Goal: Task Accomplishment & Management: Manage account settings

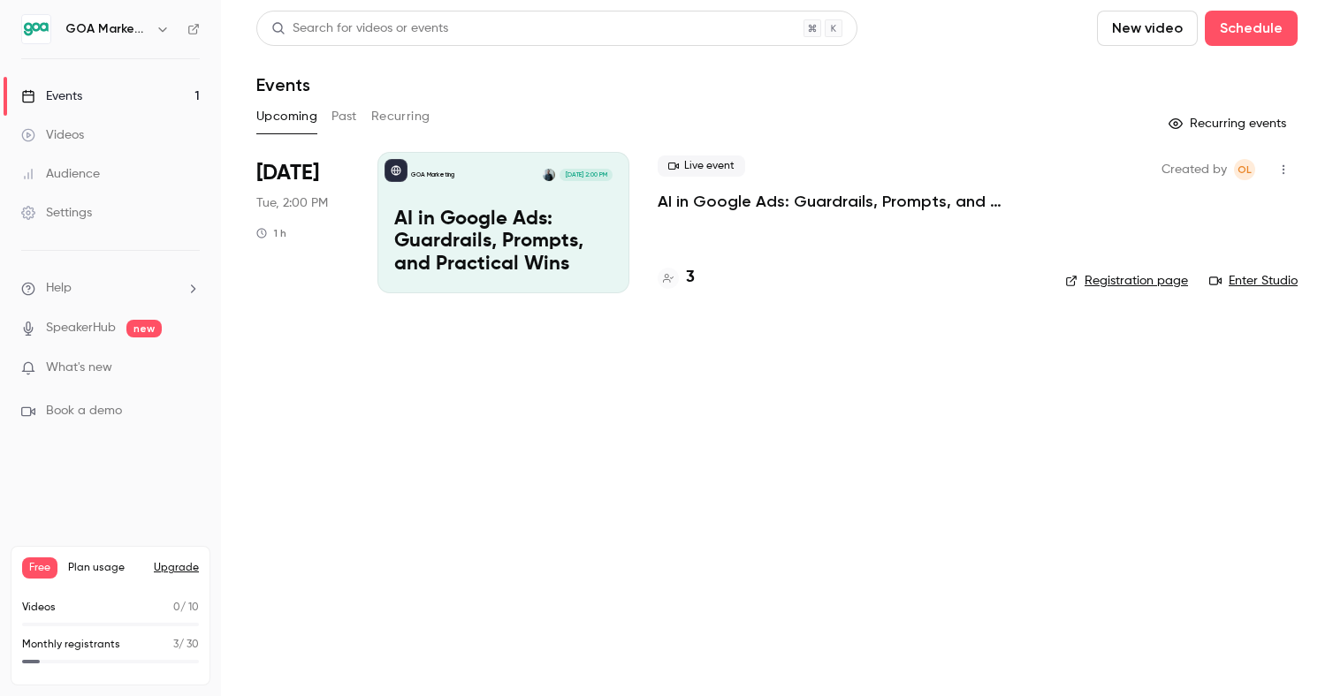
click at [159, 22] on icon "button" at bounding box center [163, 29] width 14 height 14
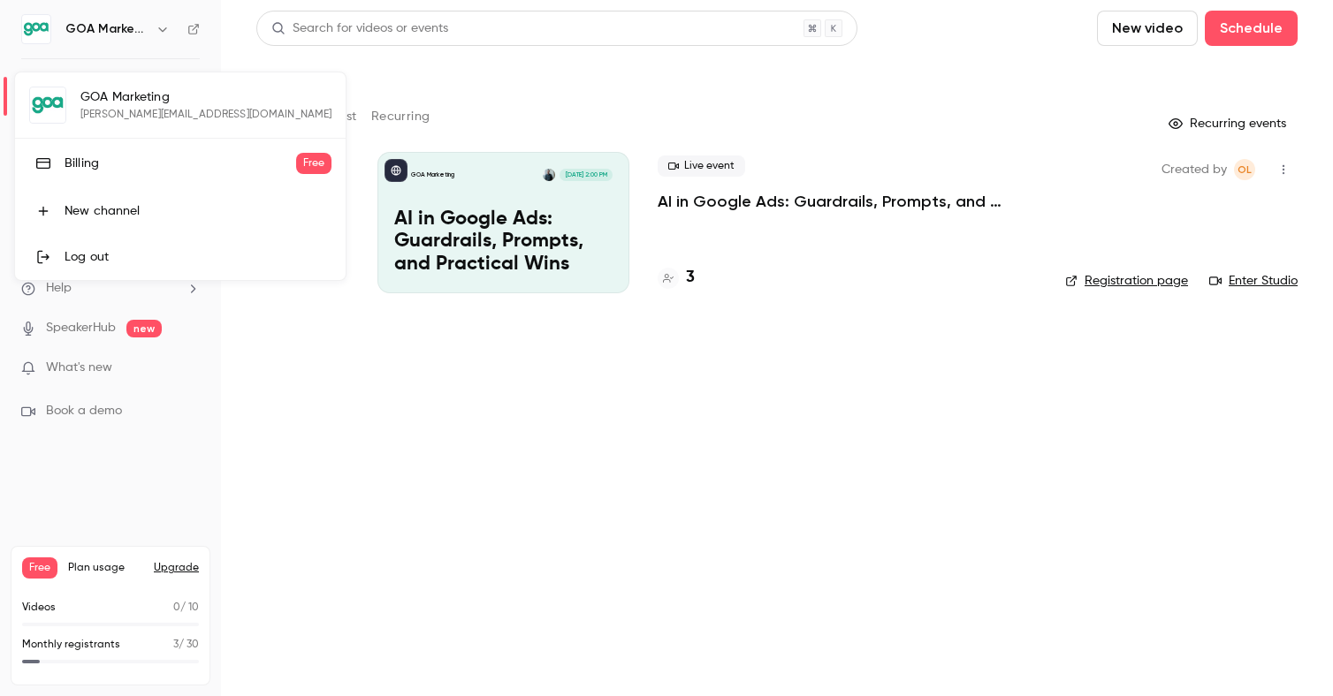
drag, startPoint x: 103, startPoint y: 53, endPoint x: 105, endPoint y: 71, distance: 17.8
click at [103, 53] on div at bounding box center [666, 348] width 1333 height 696
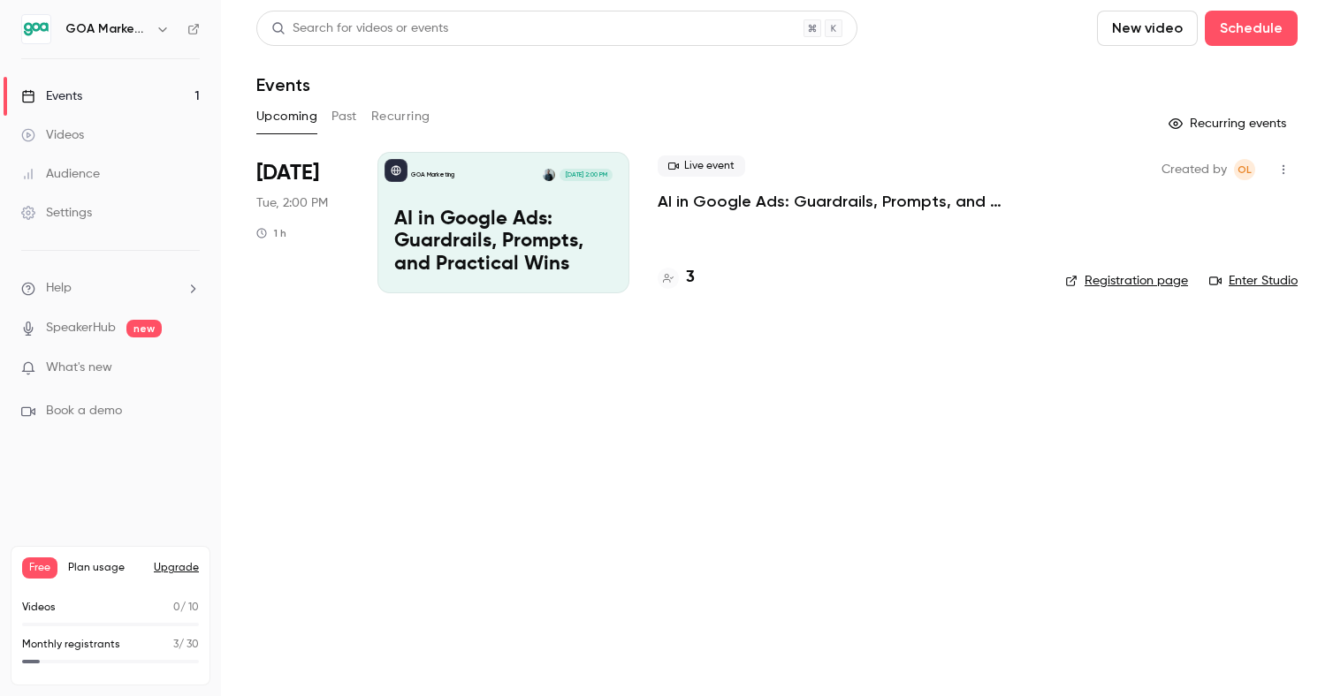
click at [65, 598] on div "Free Plan usage Upgrade Videos 0 / 10 Monthly registrants 3 / 30" at bounding box center [111, 616] width 200 height 140
click at [62, 210] on div "Settings" at bounding box center [56, 213] width 71 height 18
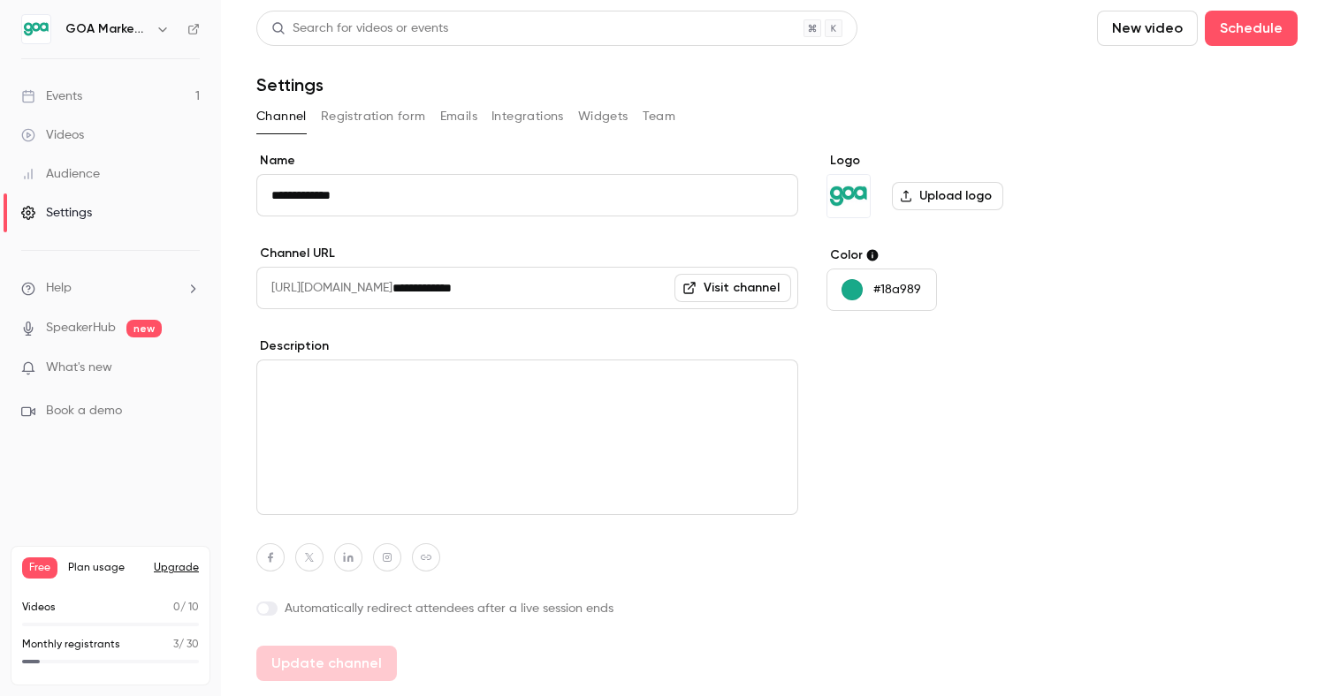
click at [668, 115] on button "Team" at bounding box center [660, 117] width 34 height 28
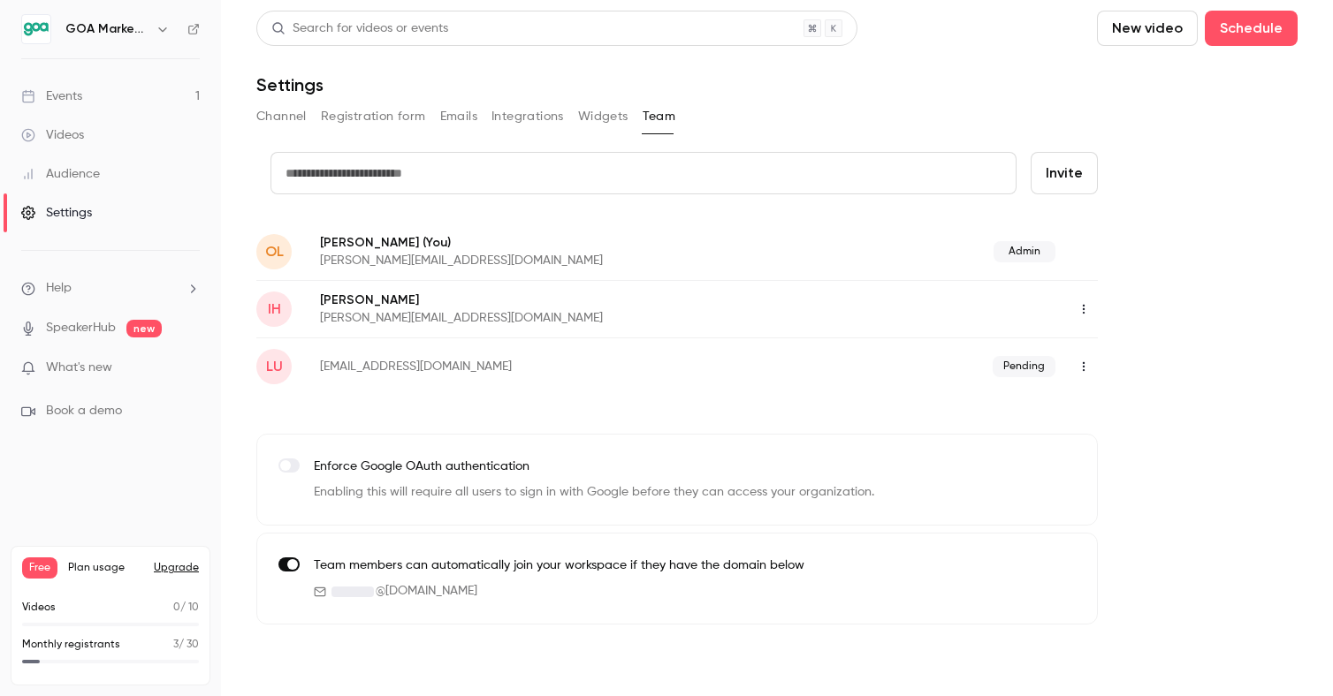
click at [710, 159] on input "text" at bounding box center [643, 173] width 746 height 42
type input "**********"
click at [583, 247] on p "[PERSON_NAME] (You)" at bounding box center [559, 242] width 478 height 19
click at [1060, 178] on button "Invite" at bounding box center [1063, 173] width 67 height 42
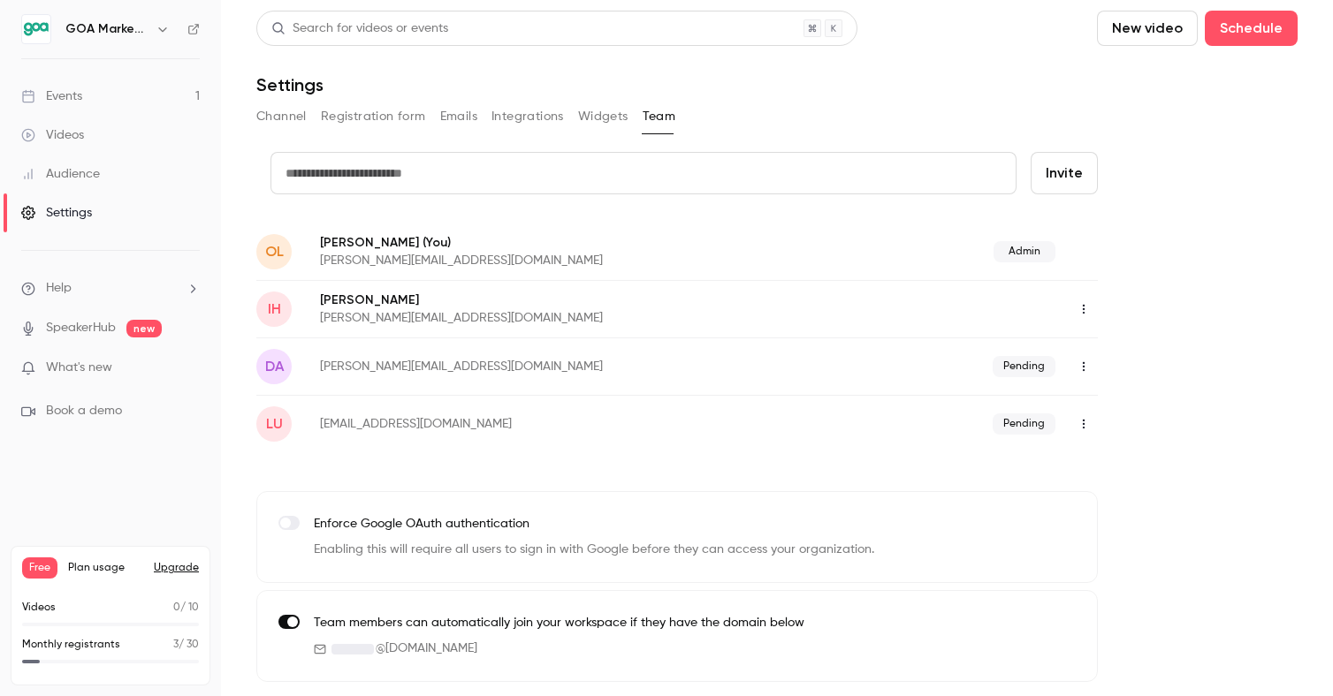
click at [283, 108] on button "Channel" at bounding box center [281, 117] width 50 height 28
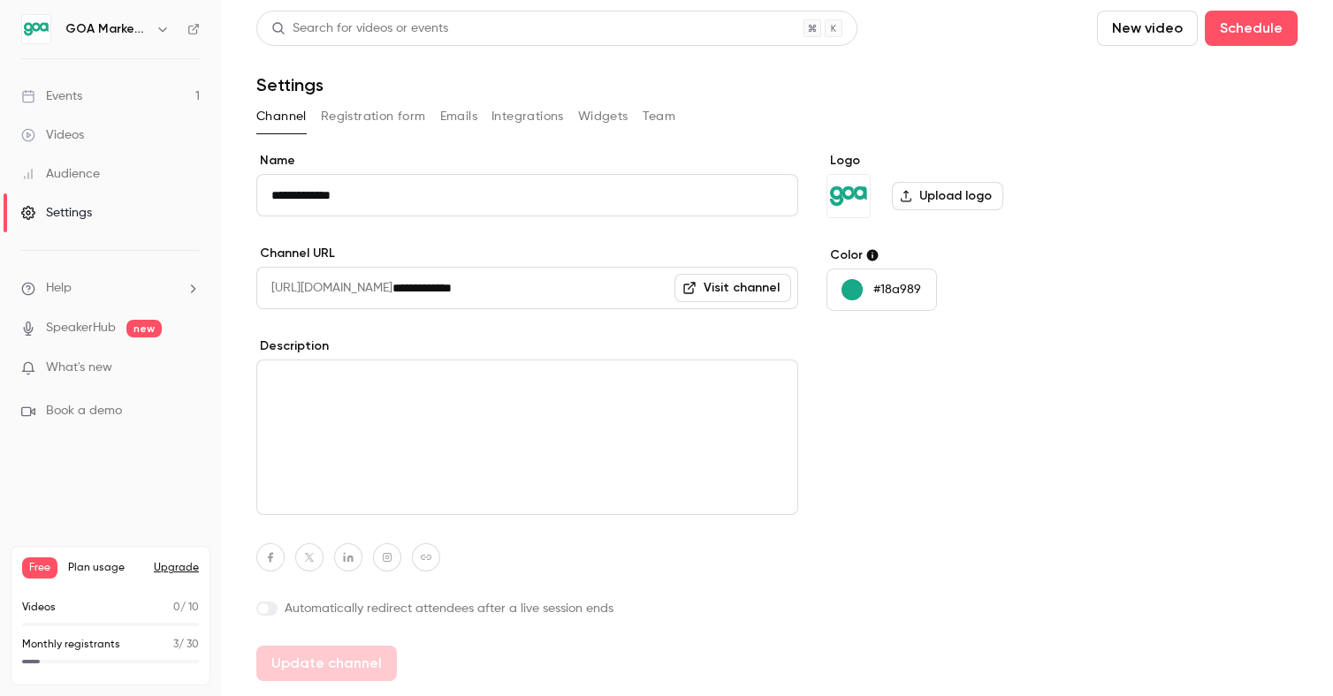
click at [380, 119] on button "Registration form" at bounding box center [373, 117] width 105 height 28
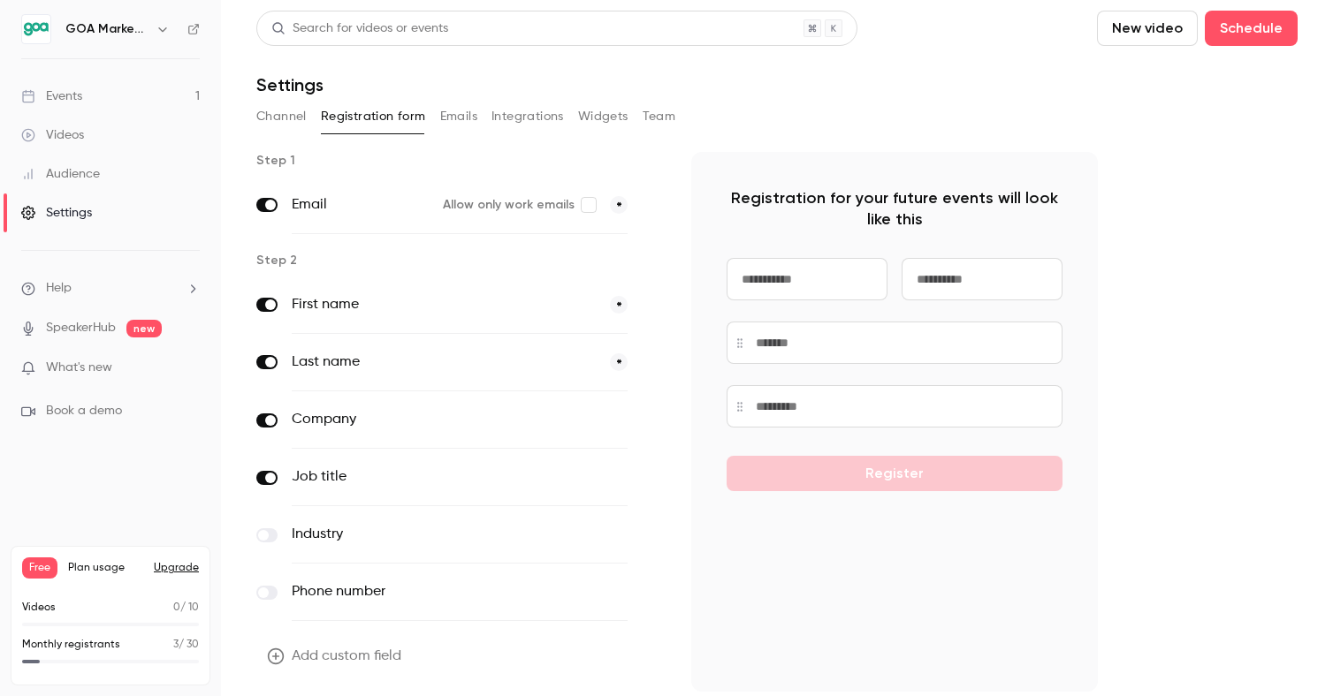
click at [466, 118] on button "Emails" at bounding box center [458, 117] width 37 height 28
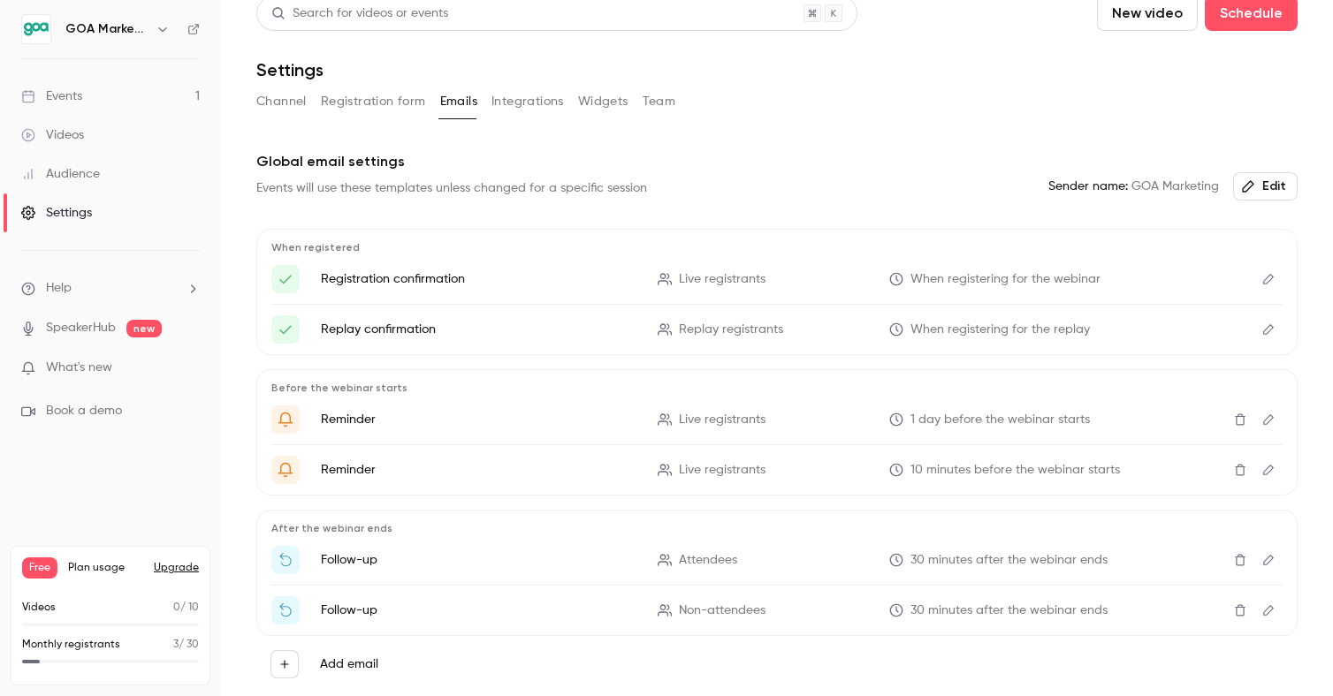
scroll to position [11, 0]
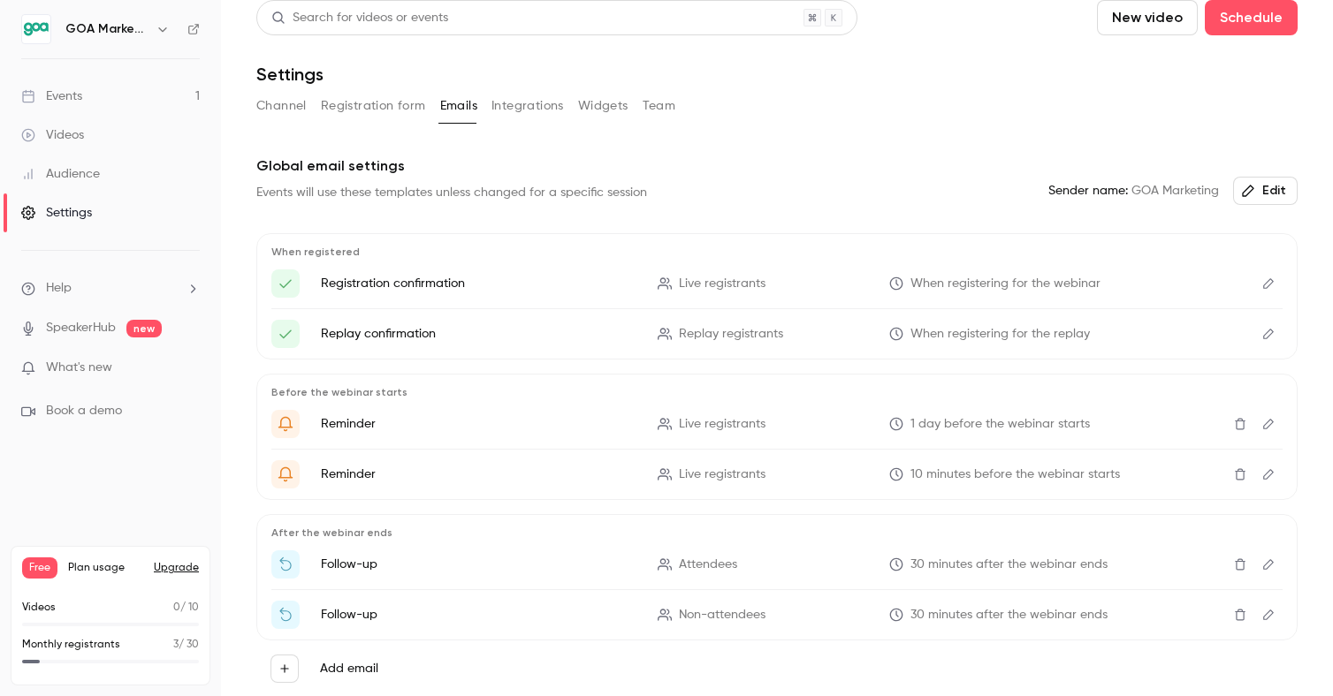
click at [530, 108] on button "Integrations" at bounding box center [527, 106] width 72 height 28
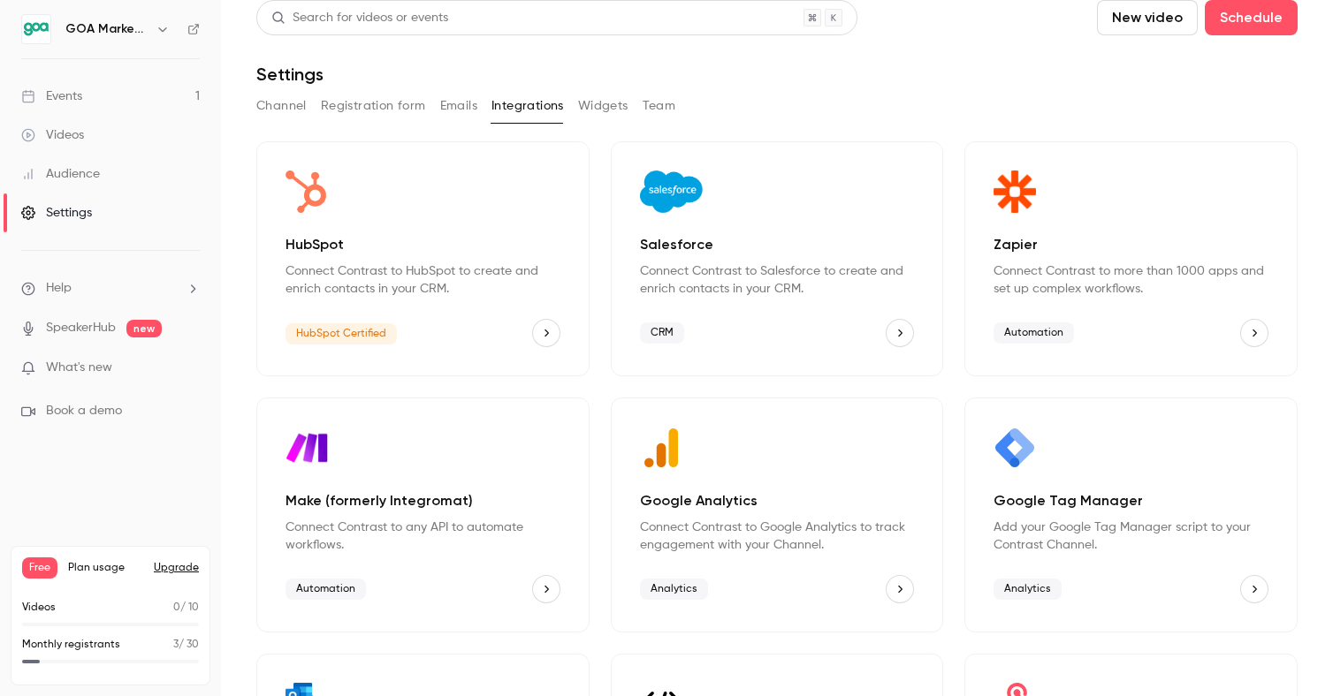
click at [658, 101] on button "Team" at bounding box center [660, 106] width 34 height 28
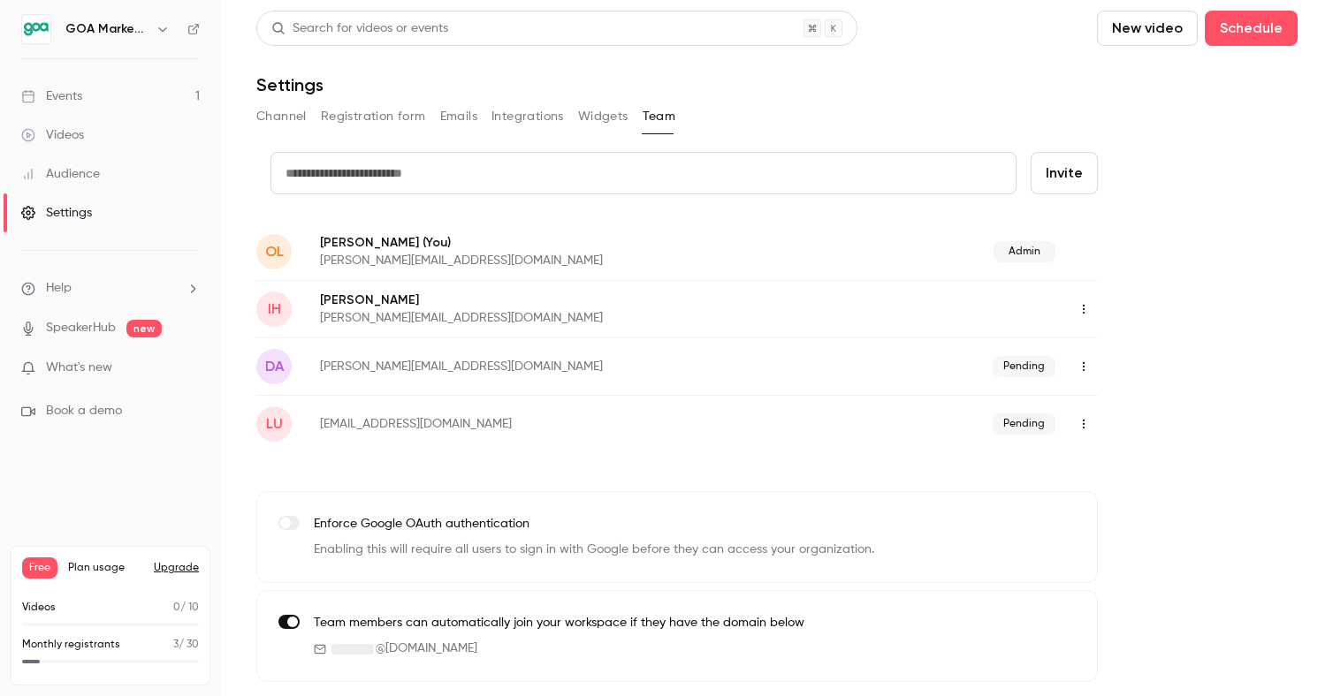
click at [81, 94] on div "Events" at bounding box center [51, 96] width 61 height 18
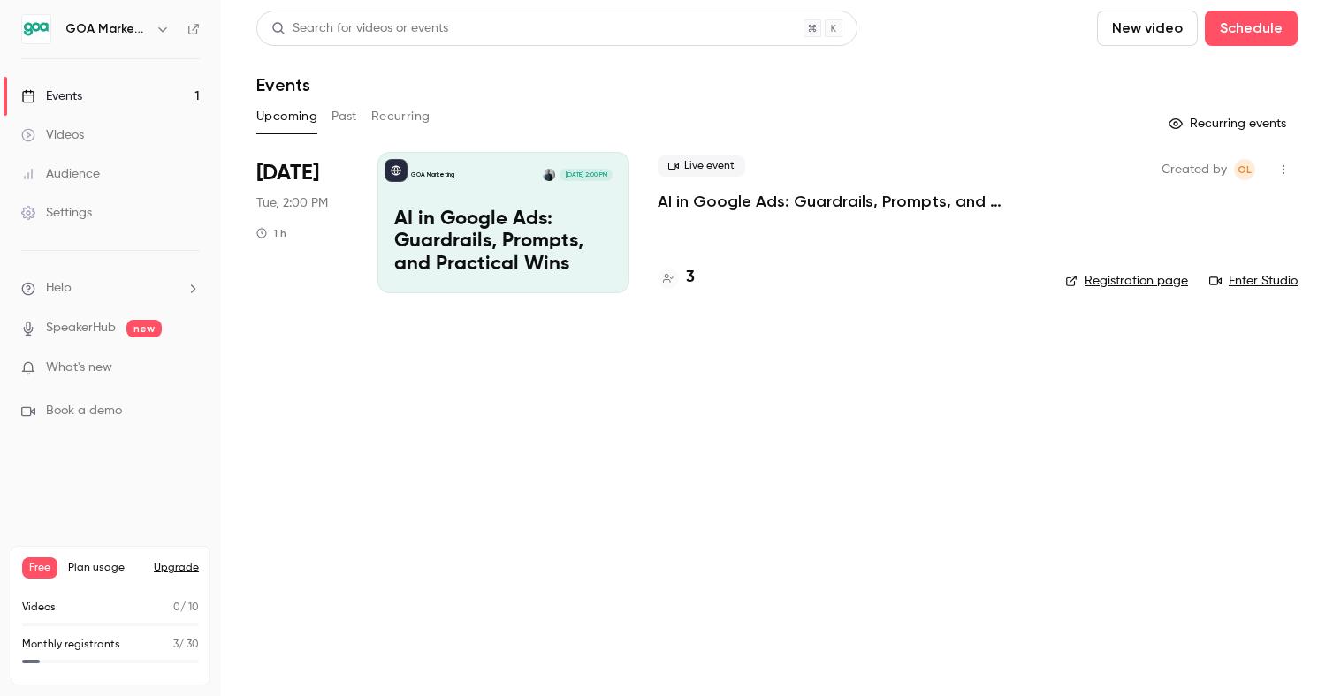
click at [1264, 281] on link "Enter Studio" at bounding box center [1253, 281] width 88 height 18
click at [1114, 281] on link "Registration page" at bounding box center [1126, 281] width 123 height 18
click at [88, 282] on li "Help" at bounding box center [110, 288] width 179 height 19
drag, startPoint x: 79, startPoint y: 359, endPoint x: 88, endPoint y: 346, distance: 15.7
click at [79, 359] on div at bounding box center [666, 348] width 1333 height 696
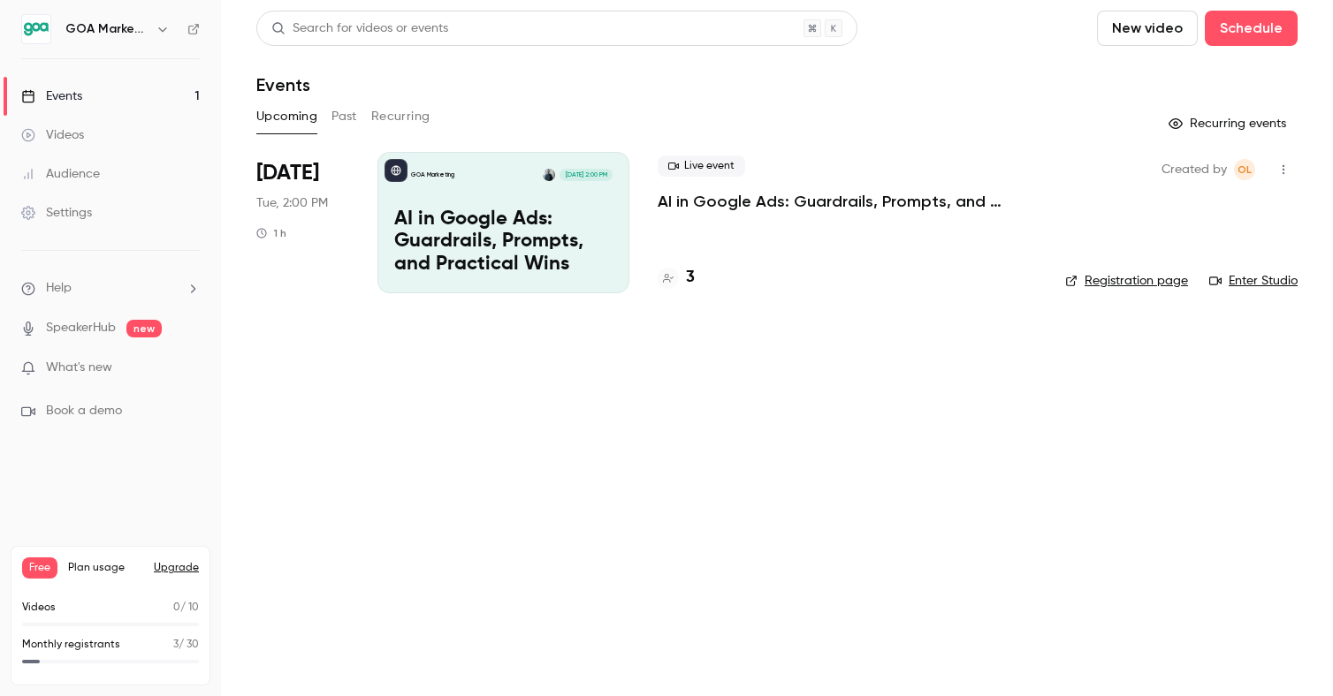
click at [80, 205] on div "Settings" at bounding box center [56, 213] width 71 height 18
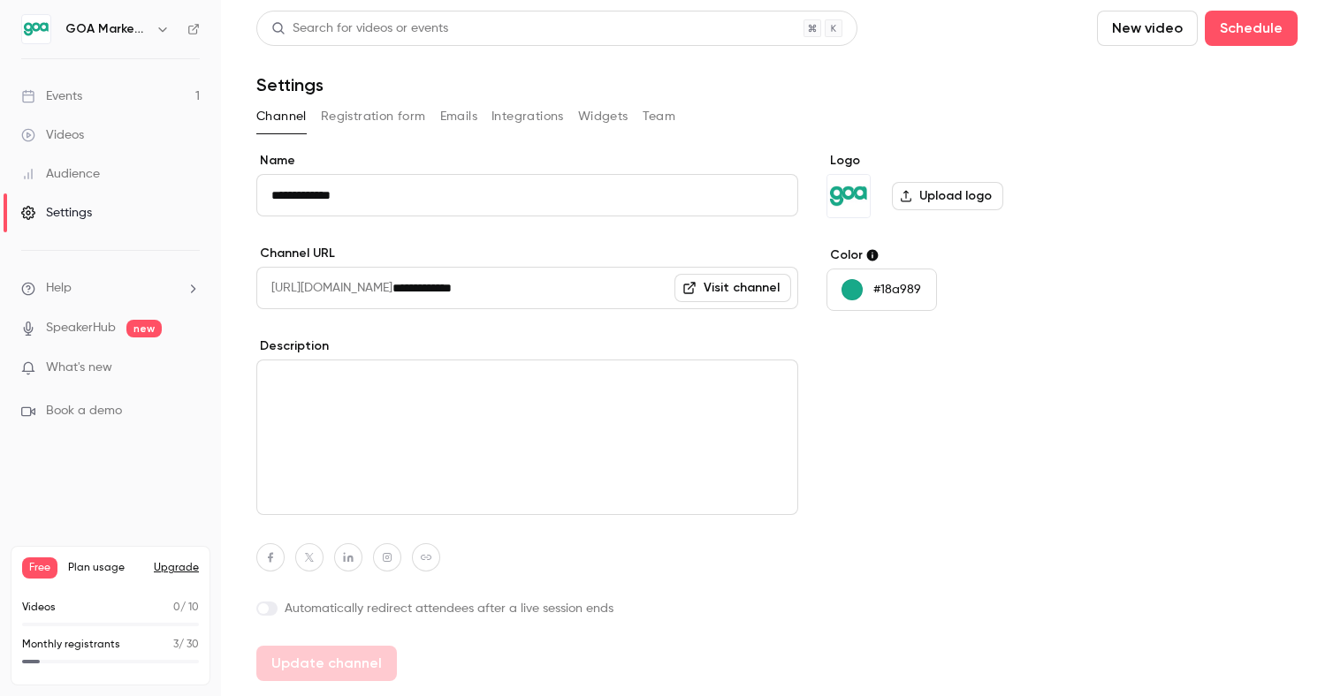
click at [536, 115] on button "Integrations" at bounding box center [527, 117] width 72 height 28
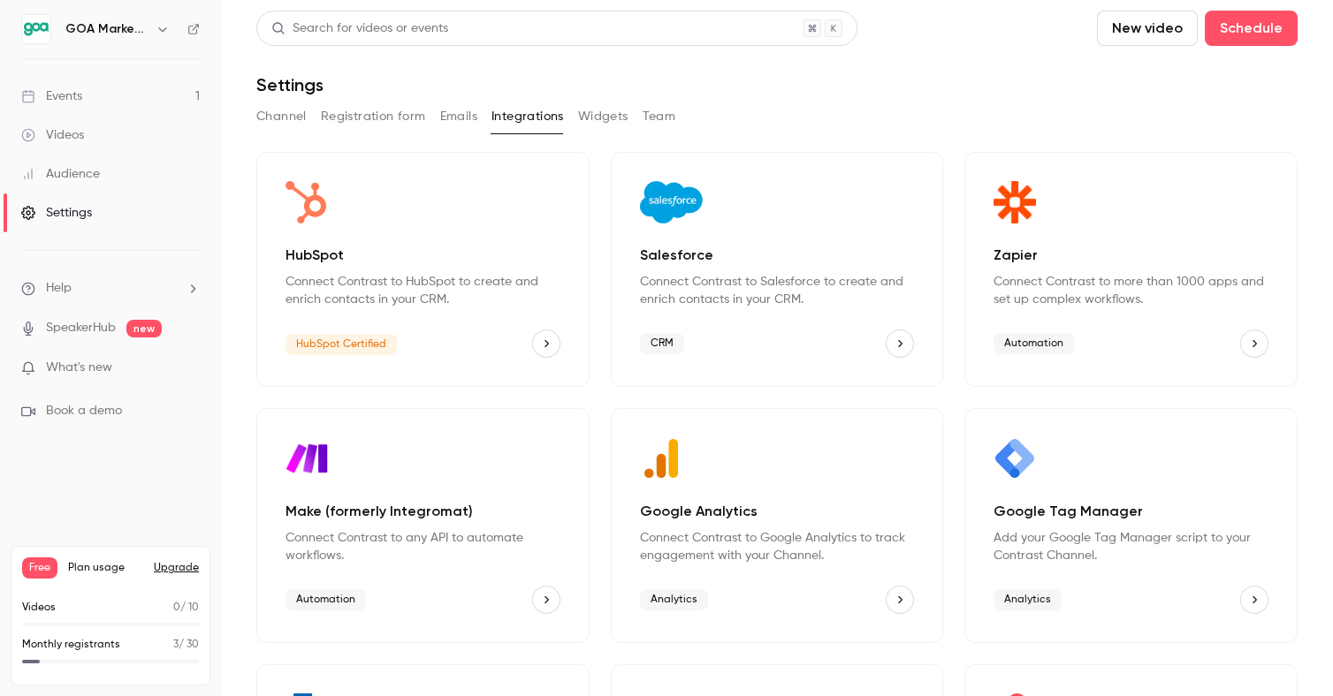
click at [559, 342] on button "HubSpot" at bounding box center [546, 344] width 28 height 28
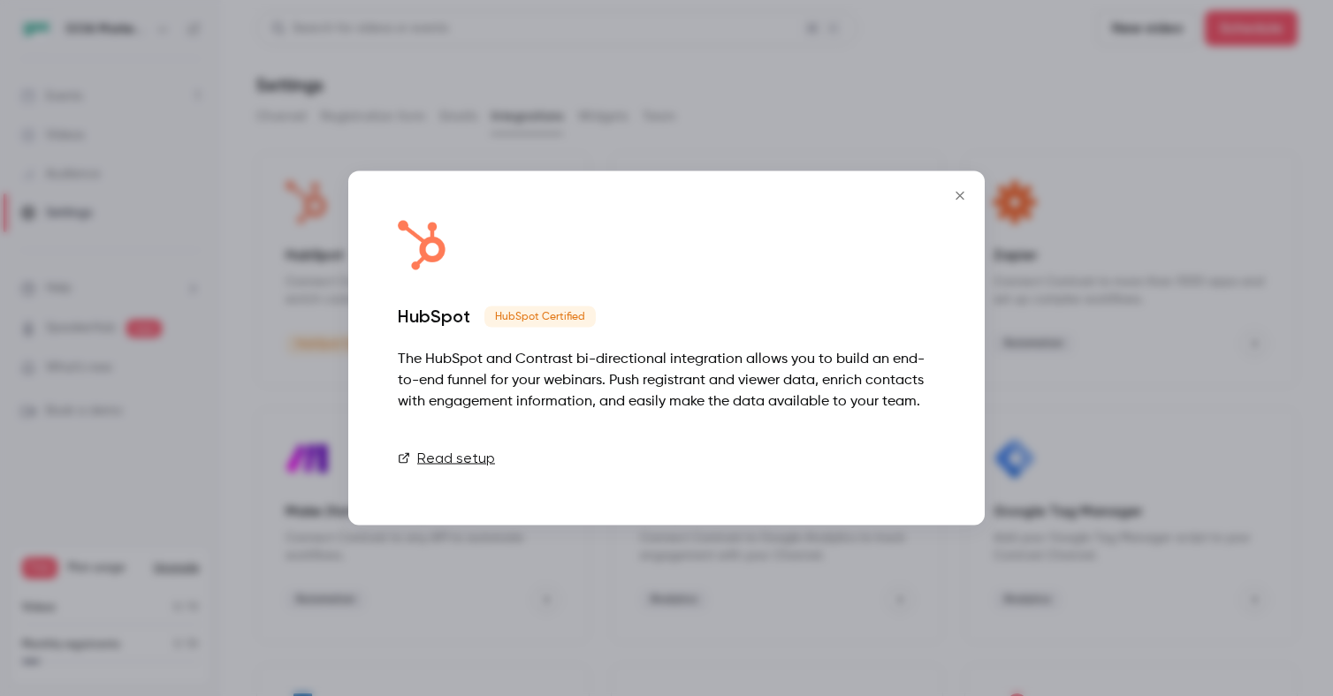
click at [886, 458] on link "Connect" at bounding box center [891, 458] width 88 height 35
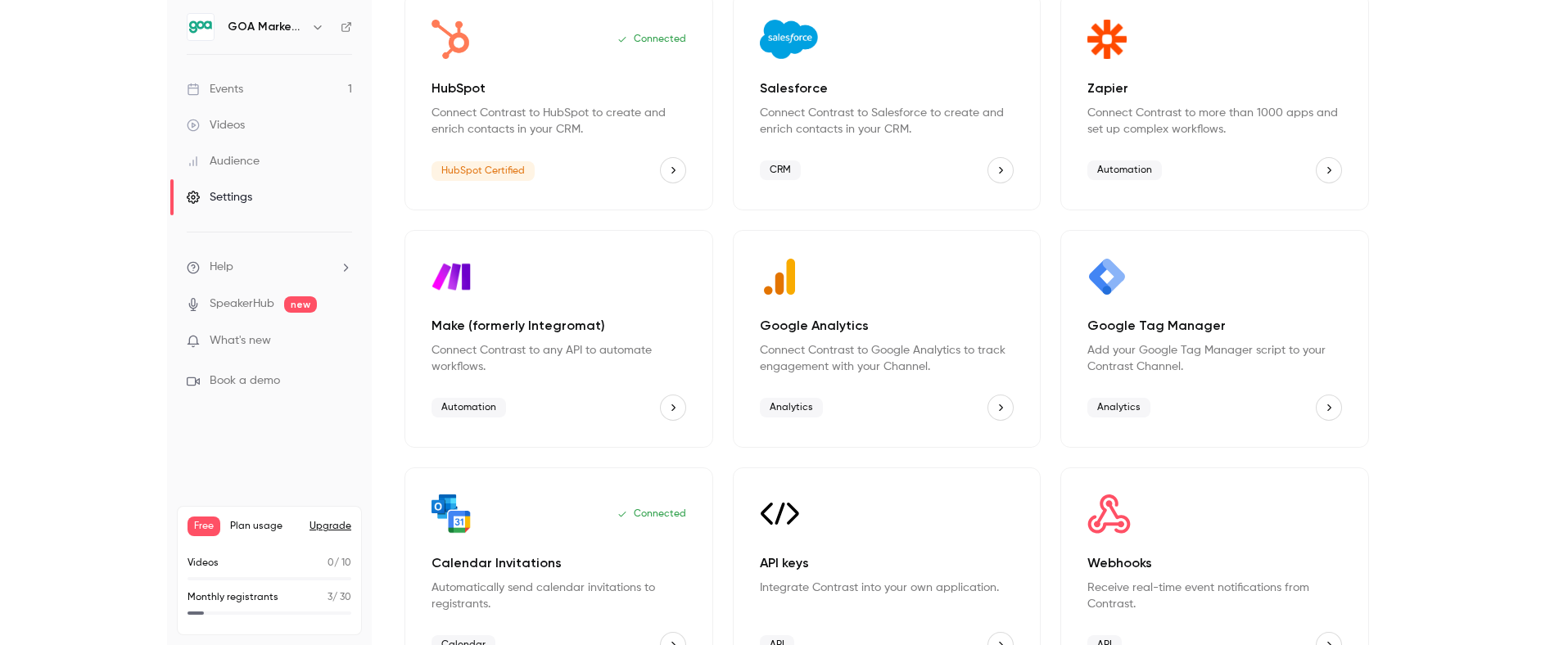
scroll to position [158, 0]
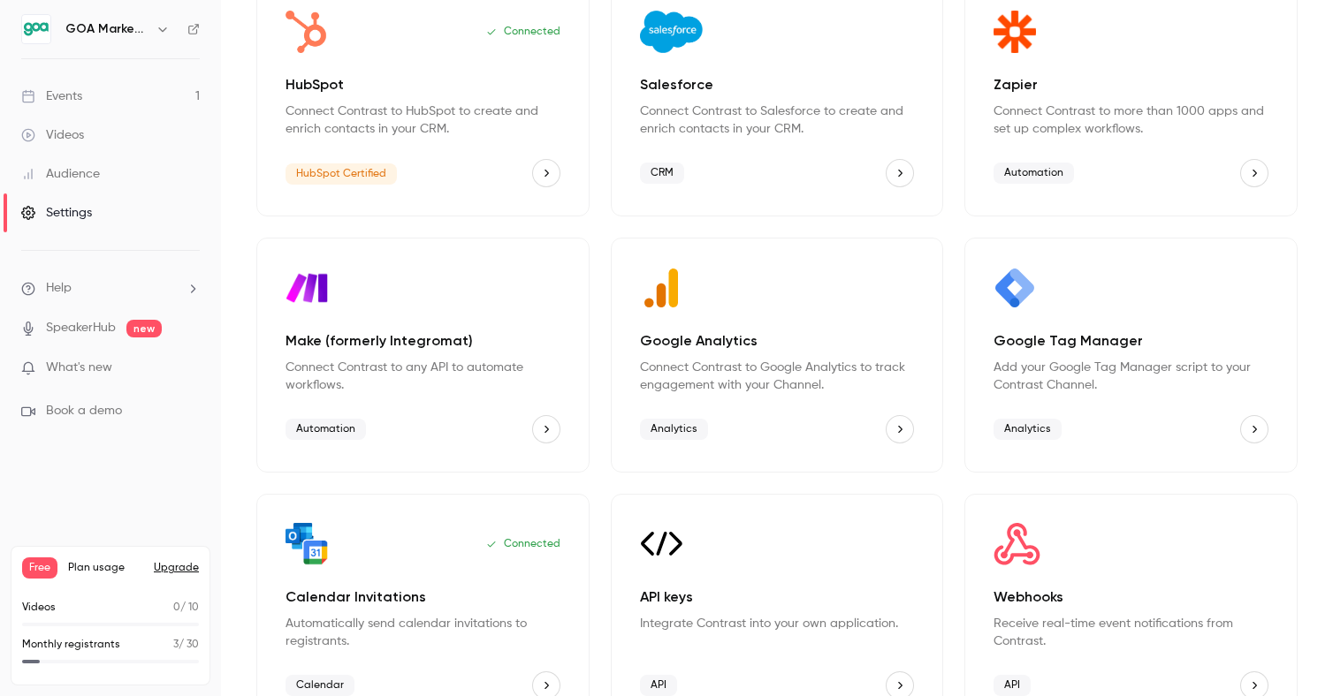
click at [533, 172] on button "HubSpot" at bounding box center [546, 173] width 28 height 28
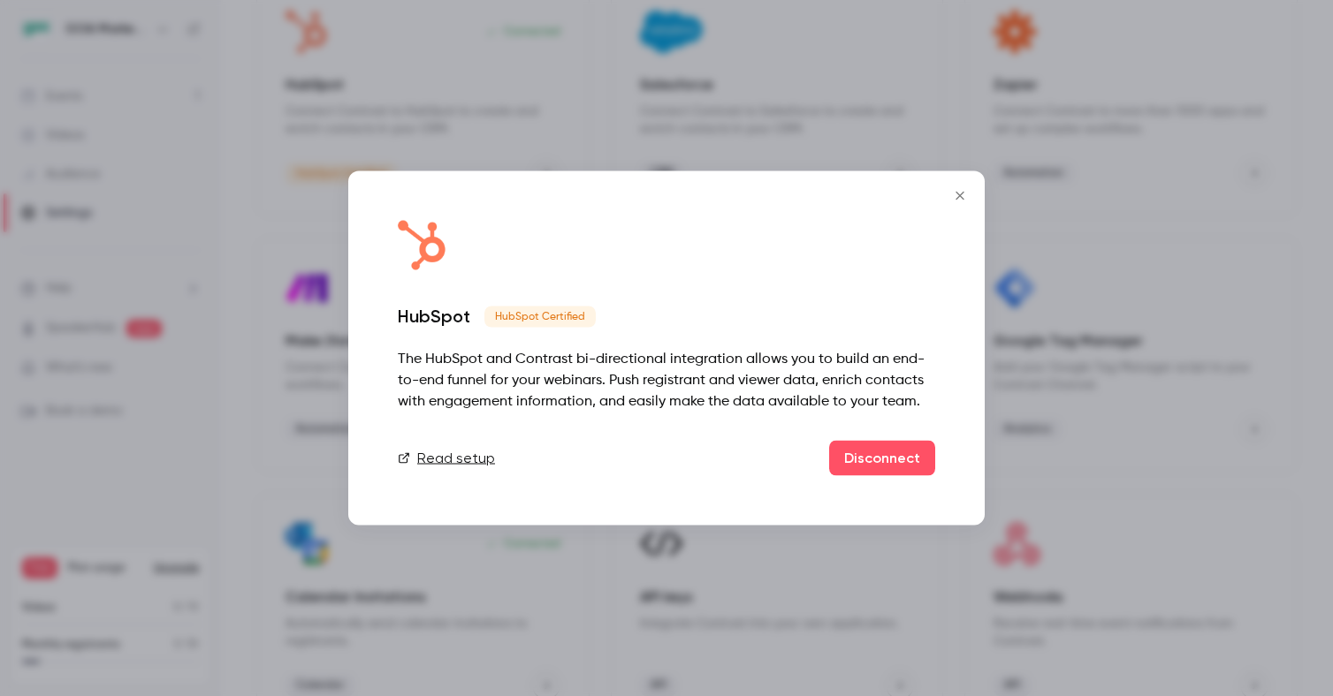
click at [430, 458] on link "Read setup" at bounding box center [446, 458] width 97 height 21
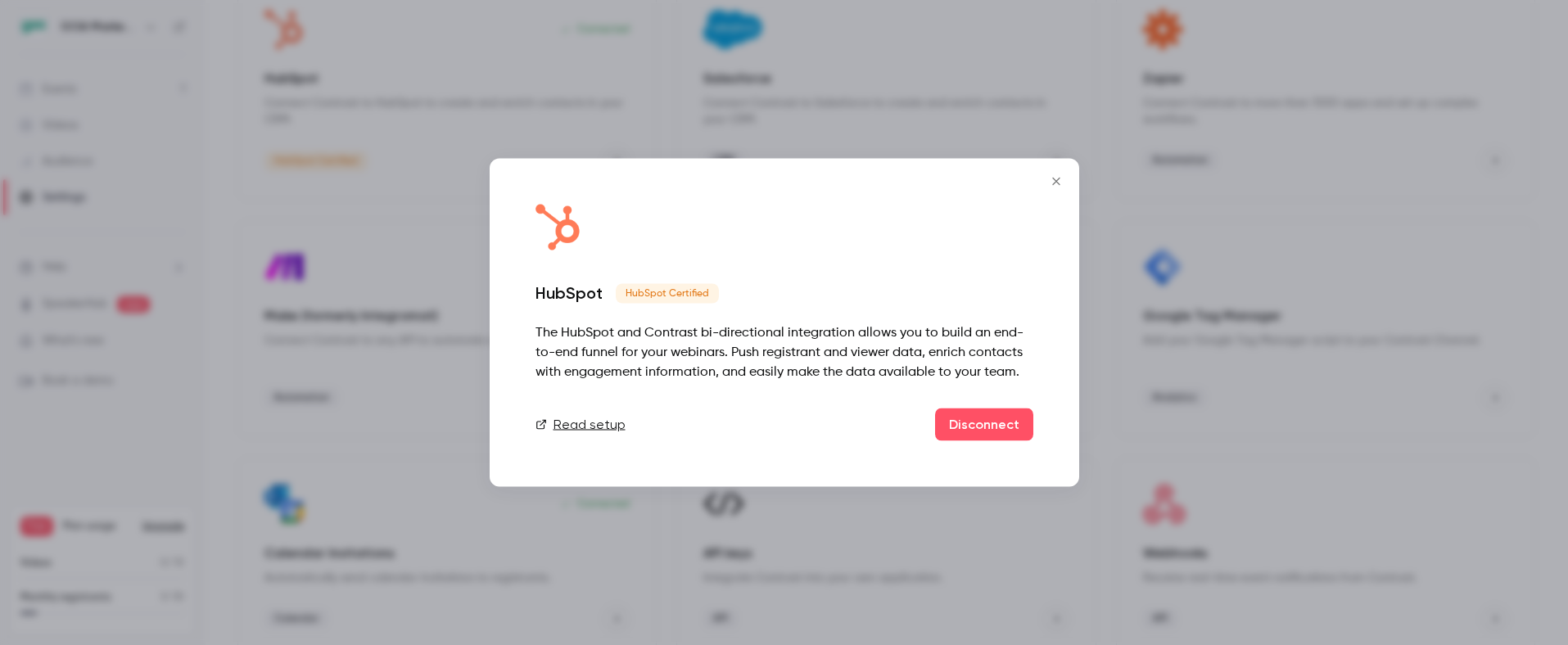
drag, startPoint x: 1052, startPoint y: 178, endPoint x: 1059, endPoint y: 165, distance: 14.8
click at [1052, 178] on icon "Close" at bounding box center [1056, 182] width 19 height 13
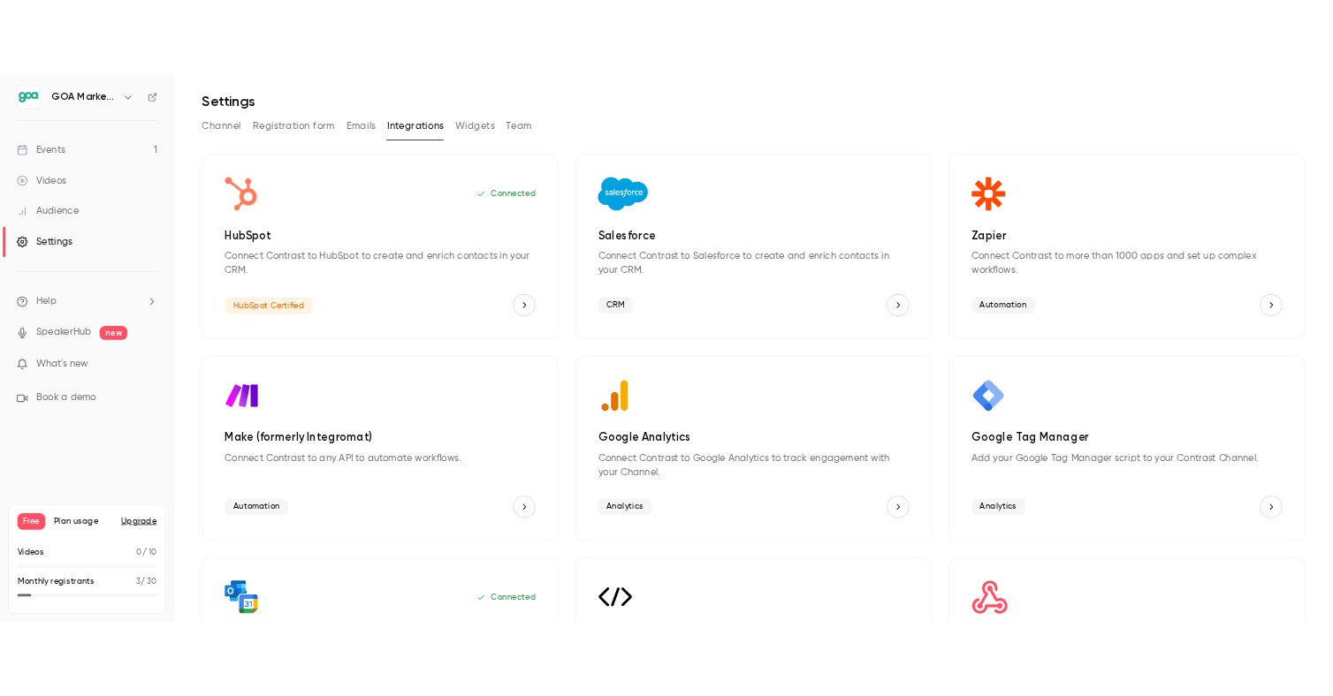
scroll to position [54, 0]
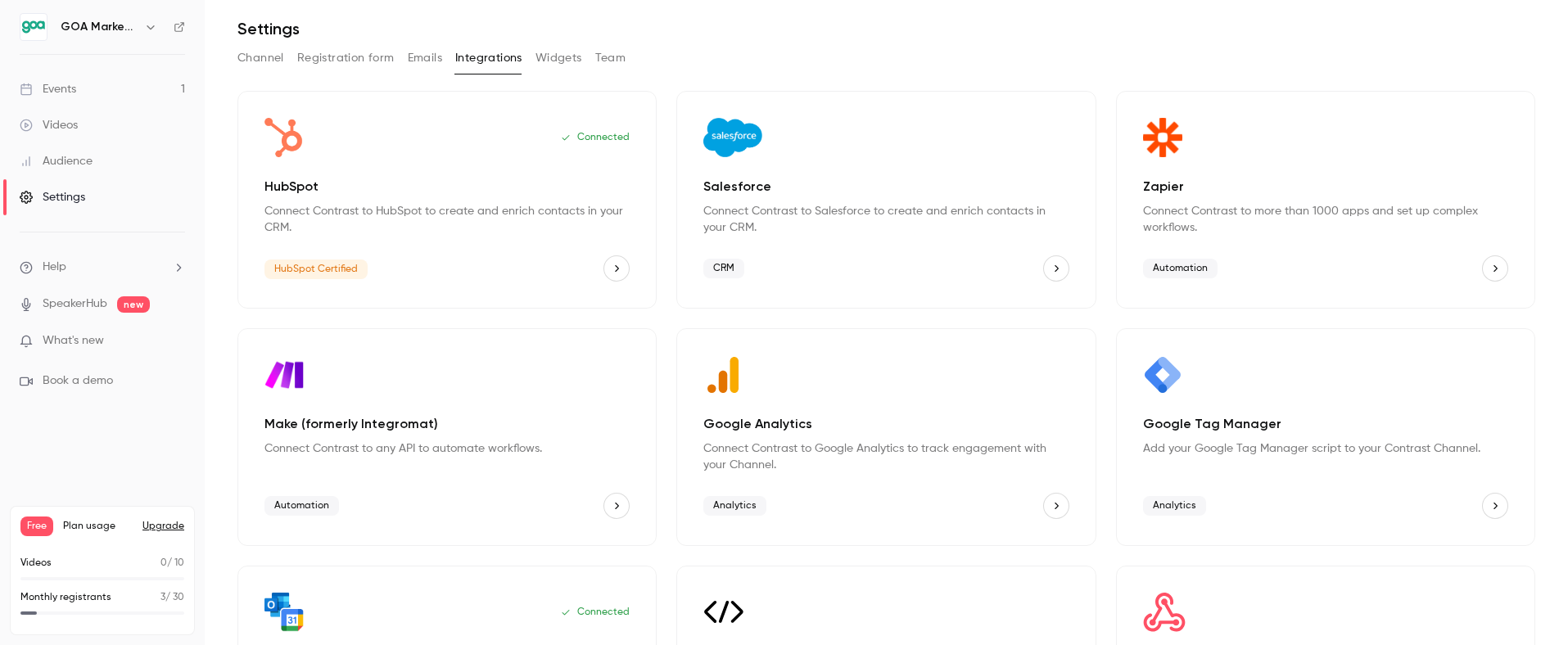
drag, startPoint x: 82, startPoint y: 531, endPoint x: 15, endPoint y: 527, distance: 67.1
click at [82, 530] on span "Plan usage" at bounding box center [97, 526] width 70 height 13
click at [4, 525] on div "Free Plan usage Upgrade Videos 0 / 10 Monthly registrants 3 / 30" at bounding box center [102, 571] width 205 height 149
click at [159, 525] on button "Upgrade" at bounding box center [163, 526] width 42 height 13
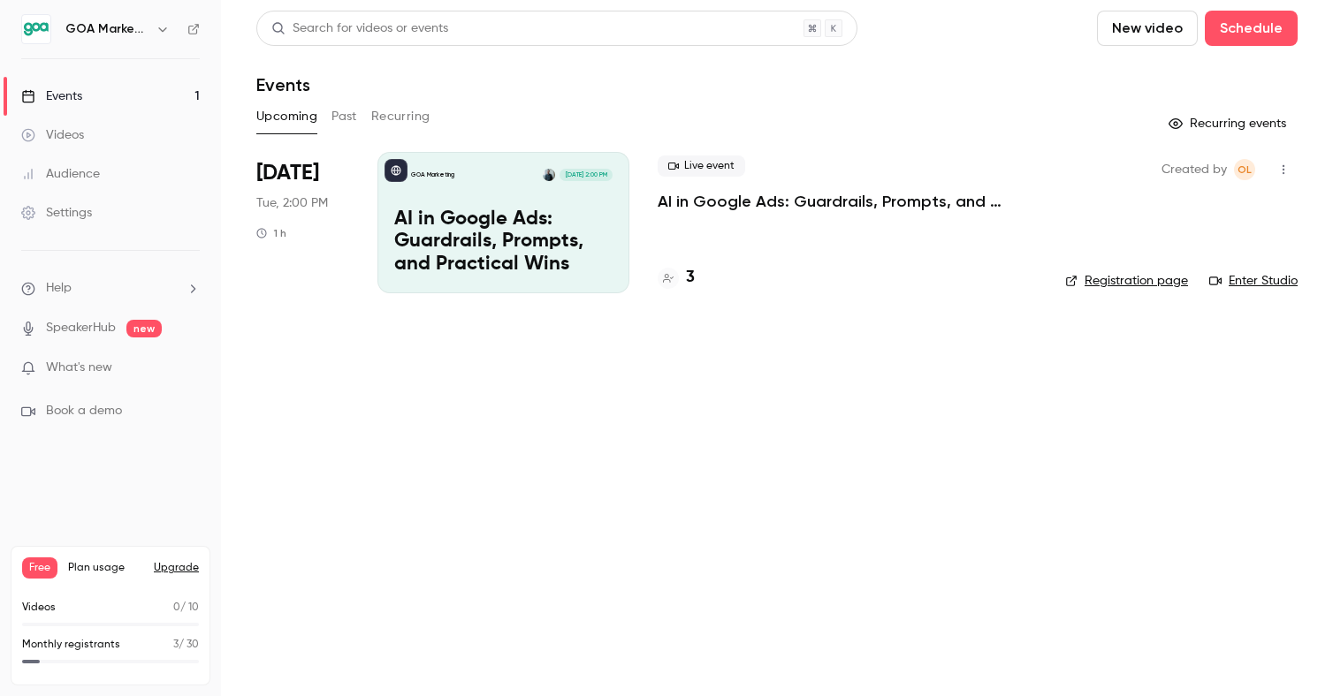
click at [70, 130] on div "Videos" at bounding box center [52, 135] width 63 height 18
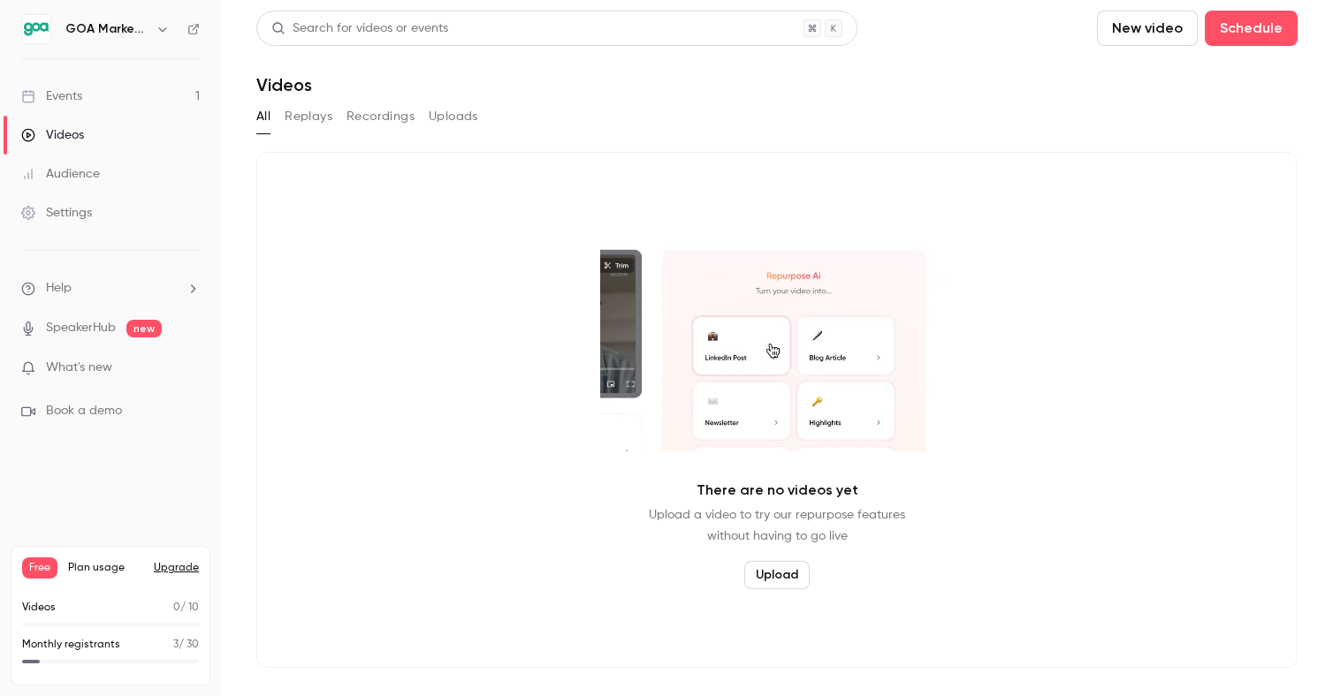
click at [293, 114] on button "Replays" at bounding box center [309, 117] width 48 height 28
click at [383, 118] on button "Recordings" at bounding box center [380, 117] width 68 height 28
click at [470, 118] on button "Uploads" at bounding box center [453, 117] width 49 height 28
click at [384, 114] on button "Recordings" at bounding box center [380, 117] width 68 height 28
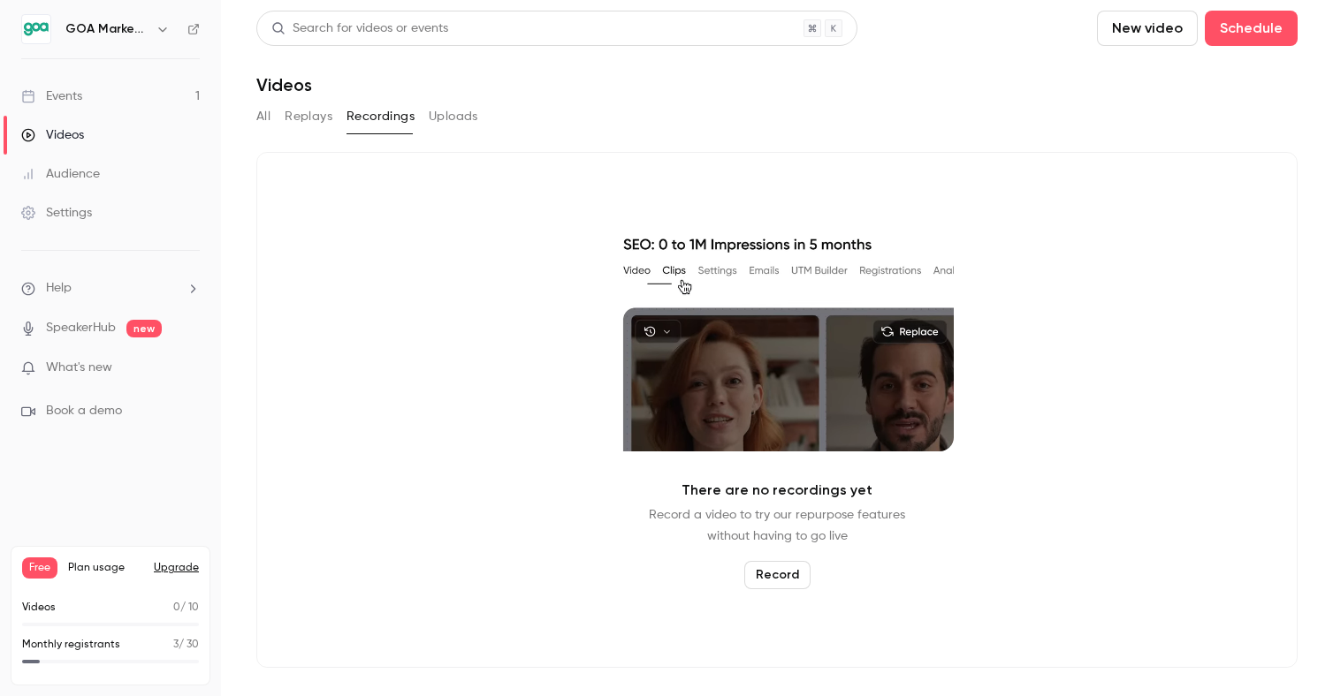
click at [314, 115] on button "Replays" at bounding box center [309, 117] width 48 height 28
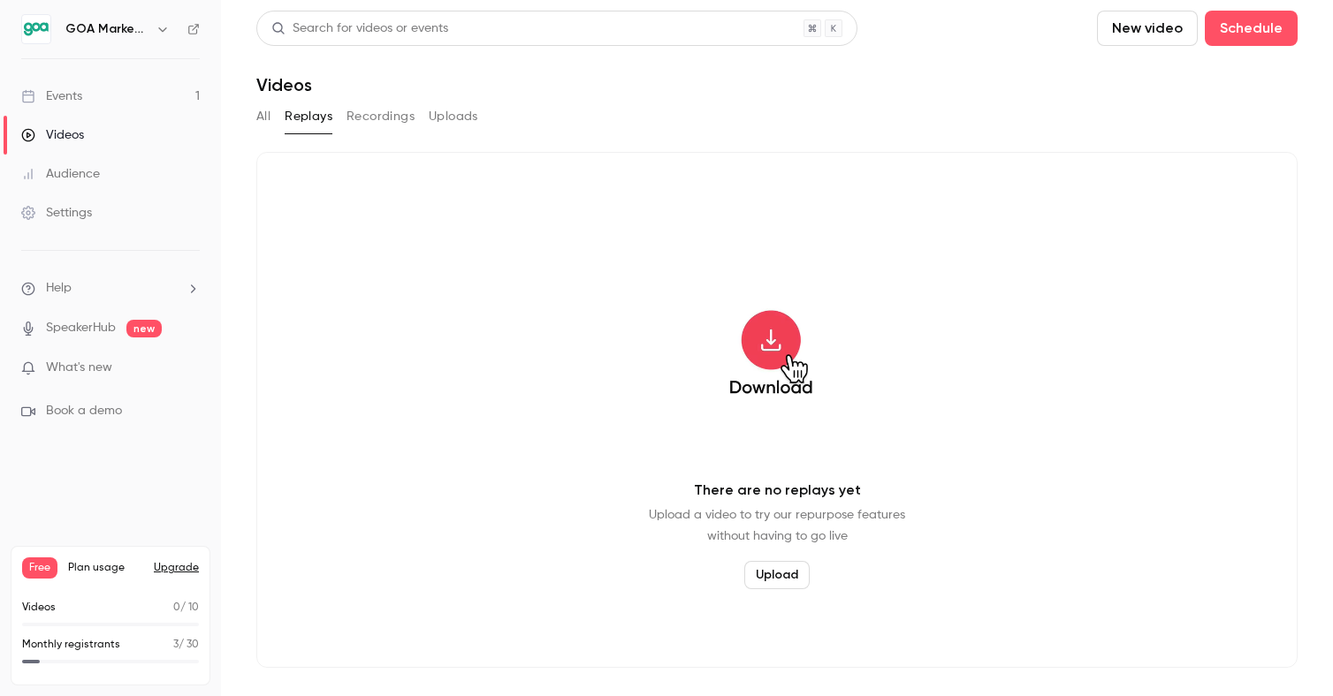
click at [262, 113] on button "All" at bounding box center [263, 117] width 14 height 28
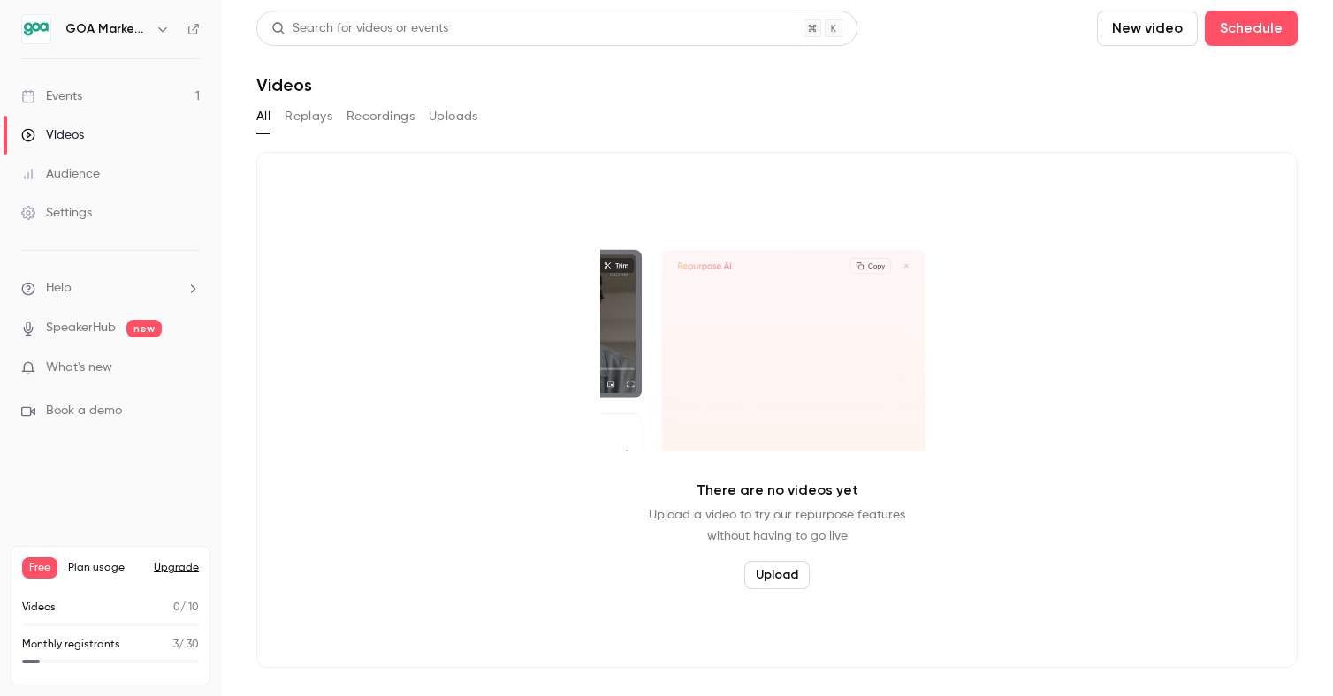
click at [81, 177] on div "Audience" at bounding box center [60, 174] width 79 height 18
